Goal: Task Accomplishment & Management: Complete application form

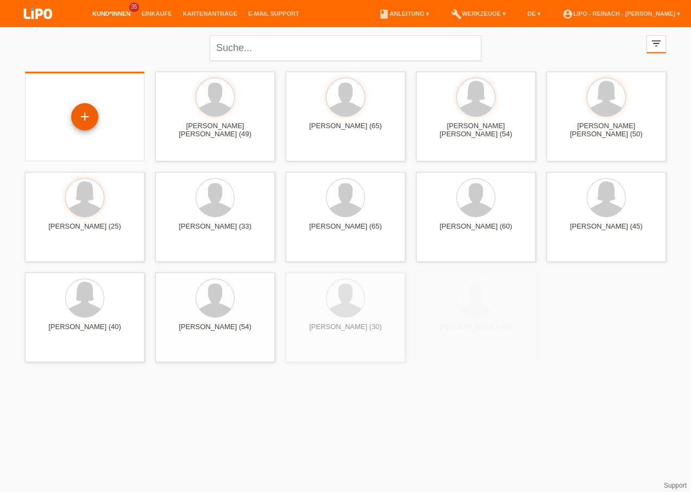
click at [84, 118] on div "+" at bounding box center [84, 116] width 27 height 27
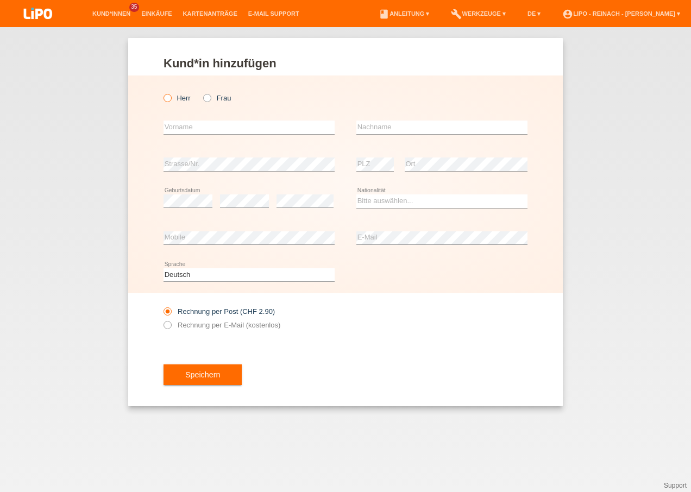
click at [162, 92] on icon at bounding box center [162, 92] width 0 height 0
click at [166, 99] on input "Herr" at bounding box center [167, 97] width 7 height 7
radio input "true"
click at [181, 128] on input "text" at bounding box center [249, 128] width 171 height 14
type input "Filip"
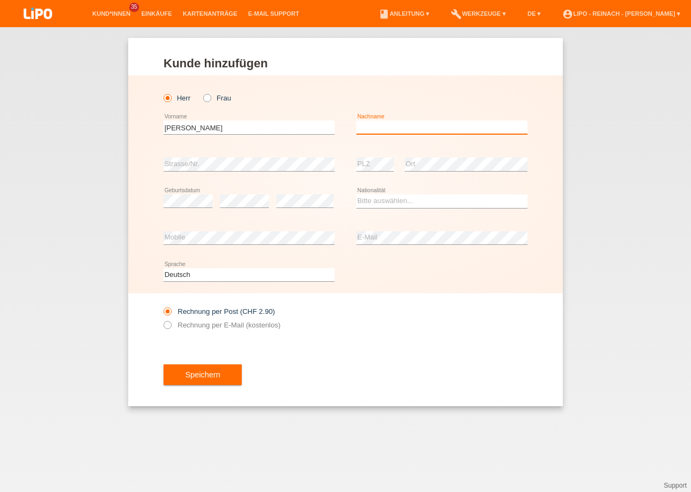
click at [369, 127] on input "text" at bounding box center [441, 128] width 171 height 14
type input "Malinov"
click at [308, 191] on div "error" at bounding box center [305, 201] width 57 height 37
click at [381, 201] on select "Bitte auswählen... Schweiz Deutschland Liechtenstein Österreich ------------ Af…" at bounding box center [441, 201] width 171 height 13
select select "BG"
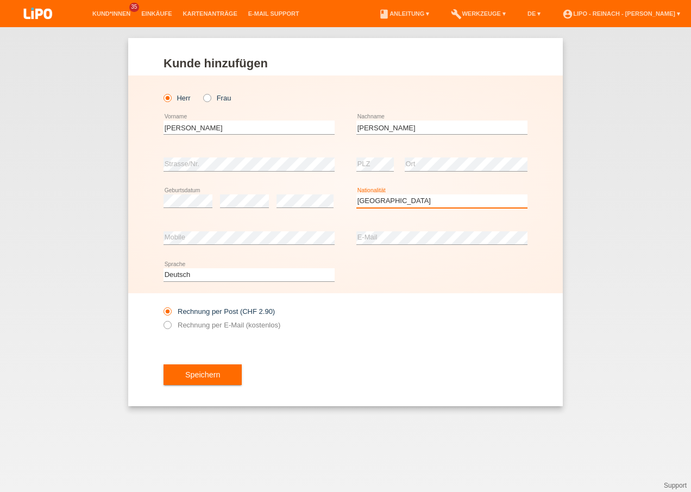
click at [356, 195] on select "Bitte auswählen... Schweiz Deutschland Liechtenstein Österreich ------------ Af…" at bounding box center [441, 201] width 171 height 13
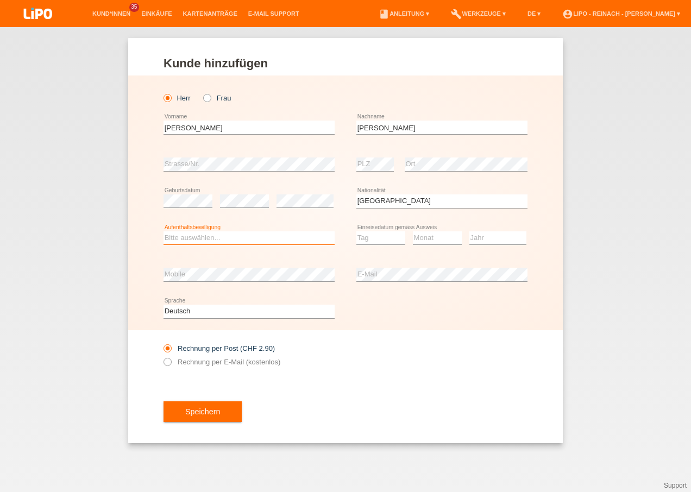
click at [190, 235] on select "Bitte auswählen... C B B - Flüchtlingsstatus Andere" at bounding box center [249, 237] width 171 height 13
select select "B"
click at [164, 231] on select "Bitte auswählen... C B B - Flüchtlingsstatus Andere" at bounding box center [249, 237] width 171 height 13
click at [379, 235] on select "Tag 01 02 03 04 05 06 07 08 09 10 11" at bounding box center [380, 237] width 49 height 13
select select "02"
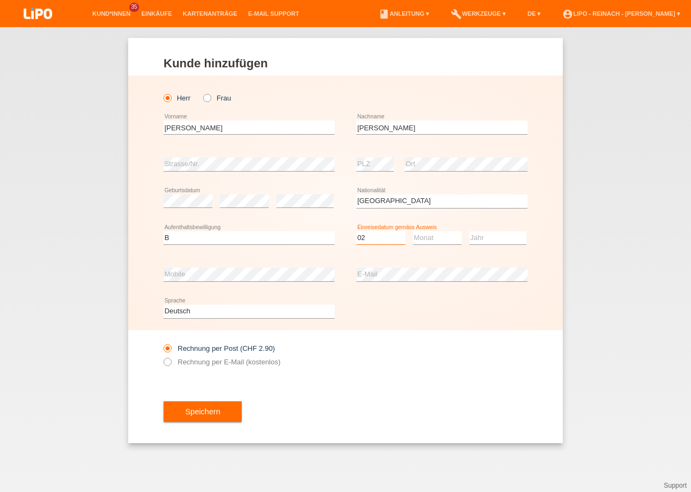
click at [356, 231] on select "Tag 01 02 03 04 05 06 07 08 09 10 11" at bounding box center [380, 237] width 49 height 13
click at [428, 236] on select "Monat 01 02 03 04 05 06 07 08 09 10 11" at bounding box center [437, 237] width 49 height 13
select select "04"
click at [413, 231] on select "Monat 01 02 03 04 05 06 07 08 09 10 11" at bounding box center [437, 237] width 49 height 13
click at [484, 238] on select "Jahr 2025 2024 2023 2022 2021 2020 2019 2018 2017 2016 2015 2014 2013 2012 2011…" at bounding box center [497, 237] width 57 height 13
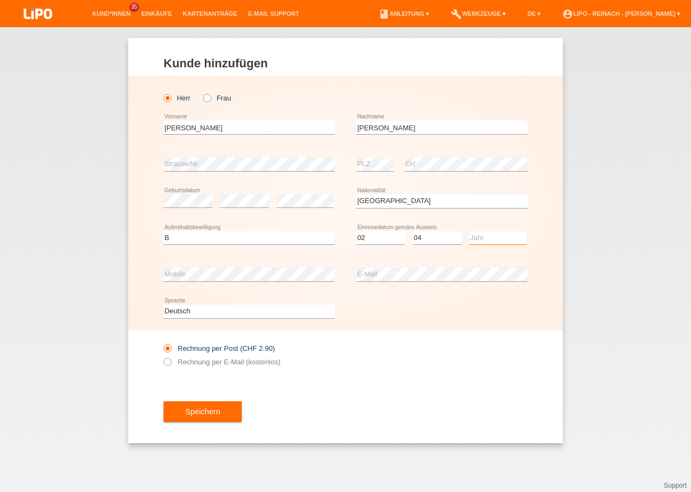
select select "2019"
click at [469, 231] on select "Jahr 2025 2024 2023 2022 2021 2020 2019 2018 2017 2016 2015 2014 2013 2012 2011…" at bounding box center [497, 237] width 57 height 13
click at [162, 356] on icon at bounding box center [162, 356] width 0 height 0
click at [166, 362] on input "Rechnung per E-Mail (kostenlos)" at bounding box center [167, 365] width 7 height 14
radio input "true"
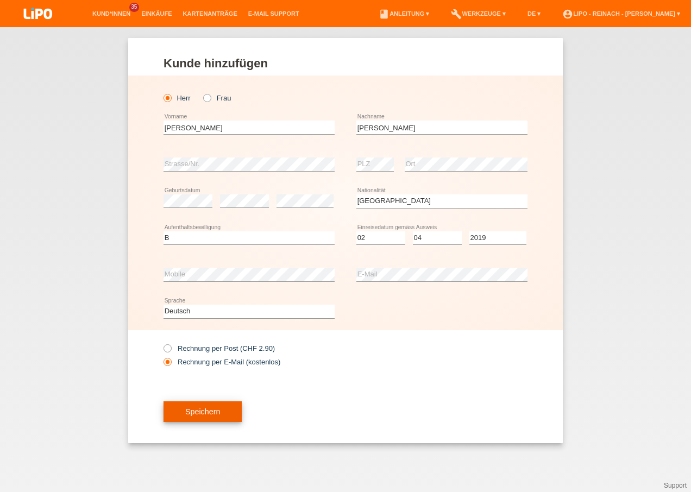
click at [215, 402] on button "Speichern" at bounding box center [203, 412] width 78 height 21
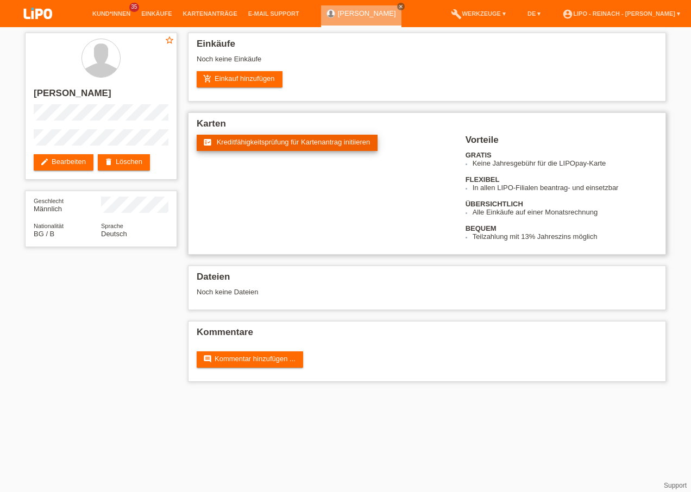
click at [299, 147] on link "fact_check Kreditfähigkeitsprüfung für Kartenantrag initiieren" at bounding box center [287, 143] width 181 height 16
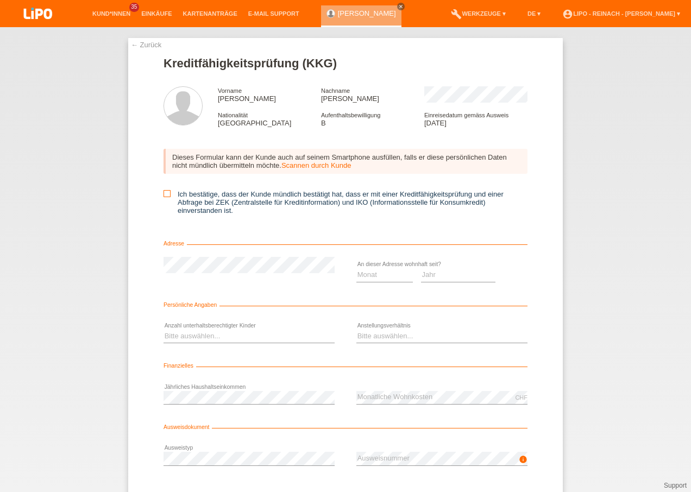
click at [164, 196] on icon at bounding box center [167, 193] width 7 height 7
click at [164, 196] on input "Ich bestätige, dass der Kunde mündlich bestätigt hat, dass er mit einer Kreditf…" at bounding box center [167, 193] width 7 height 7
checkbox input "true"
click at [361, 275] on select "Monat 01 02 03 04 05 06 07 08 09 10" at bounding box center [384, 274] width 57 height 13
select select "01"
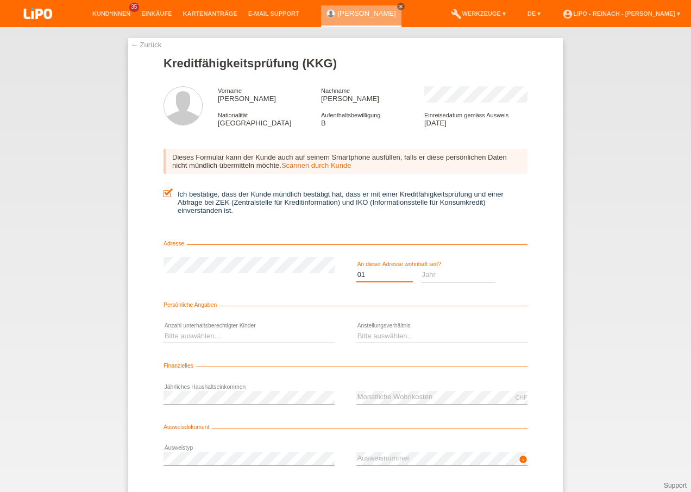
click at [356, 268] on select "Monat 01 02 03 04 05 06 07 08 09 10" at bounding box center [384, 274] width 57 height 13
click at [423, 278] on select "Jahr 2025 2024 2023 2022 2021 2020 2019 2018 2017 2016 2015 2014 2013 2012 2011…" at bounding box center [458, 274] width 75 height 13
select select "2023"
click at [421, 268] on select "Jahr 2025 2024 2023 2022 2021 2020 2019 2018 2017 2016 2015 2014 2013 2012 2011…" at bounding box center [458, 274] width 75 height 13
click at [176, 339] on select "Bitte auswählen... 0 1 2 3 4 5 6 7 8 9" at bounding box center [249, 336] width 171 height 13
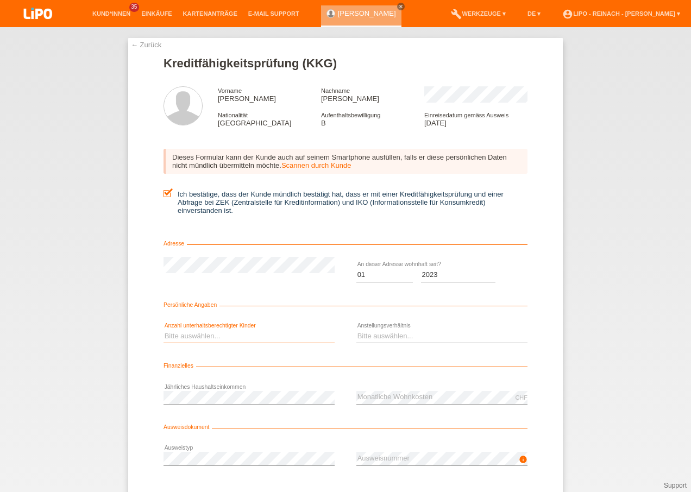
select select "0"
click at [164, 330] on select "Bitte auswählen... 0 1 2 3 4 5 6 7 8 9" at bounding box center [249, 336] width 171 height 13
click at [384, 335] on select "Bitte auswählen... Unbefristet Befristet Lehrling/Student Pensioniert Nicht arb…" at bounding box center [441, 336] width 171 height 13
select select "UNLIMITED"
click at [356, 330] on select "Bitte auswählen... Unbefristet Befristet Lehrling/Student Pensioniert Nicht arb…" at bounding box center [441, 336] width 171 height 13
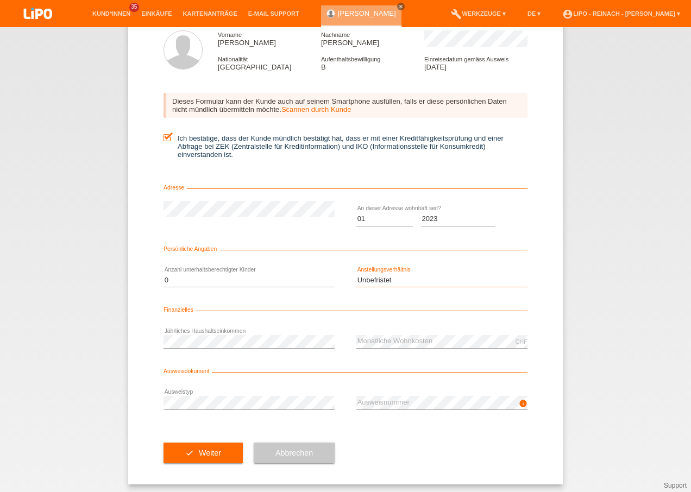
scroll to position [59, 0]
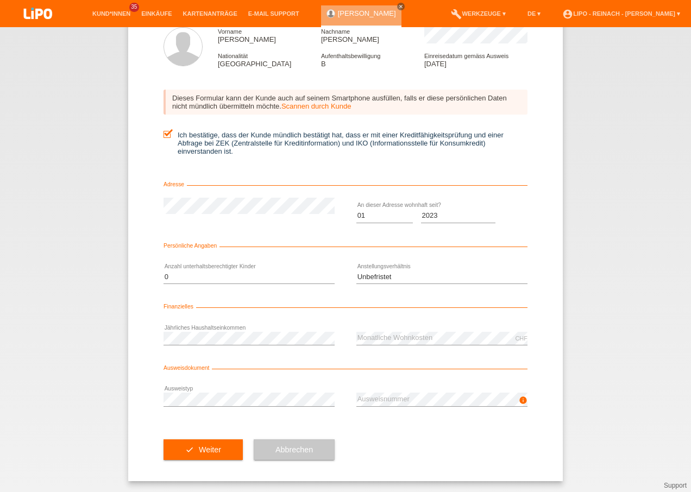
click at [404, 458] on div "check Weiter Abbrechen" at bounding box center [346, 449] width 364 height 63
click at [211, 453] on span "Weiter" at bounding box center [210, 450] width 22 height 9
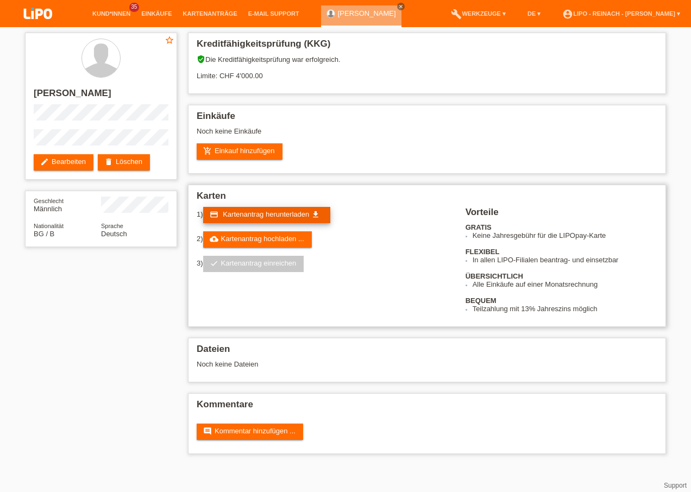
click at [287, 216] on span "Kartenantrag herunterladen" at bounding box center [266, 214] width 86 height 8
click at [615, 12] on link "account_circle LIPO - Reinach - [PERSON_NAME] ▾" at bounding box center [621, 13] width 129 height 7
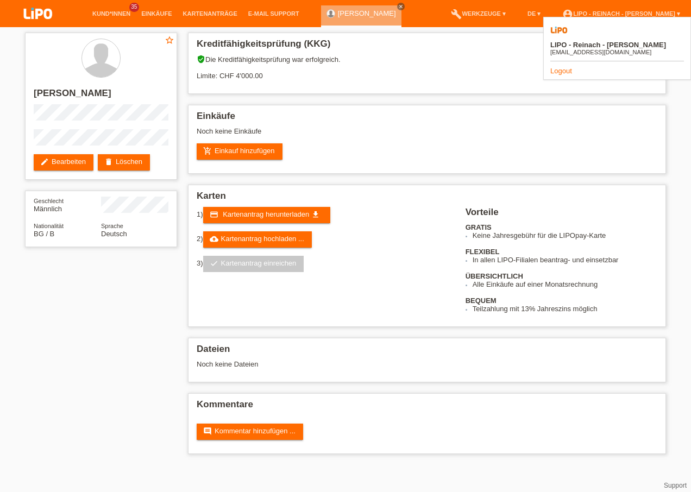
click at [563, 67] on link "Logout" at bounding box center [561, 71] width 22 height 8
